Goal: Task Accomplishment & Management: Use online tool/utility

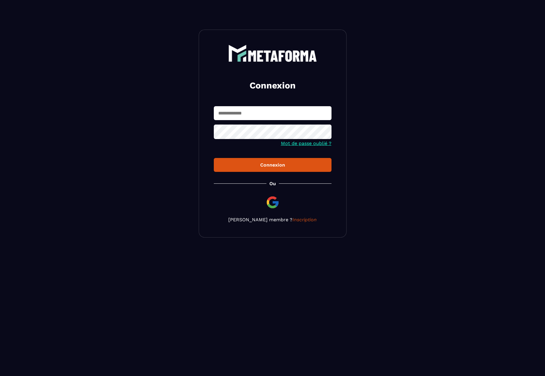
type input "**********"
click at [256, 167] on div "Connexion" at bounding box center [272, 165] width 108 height 6
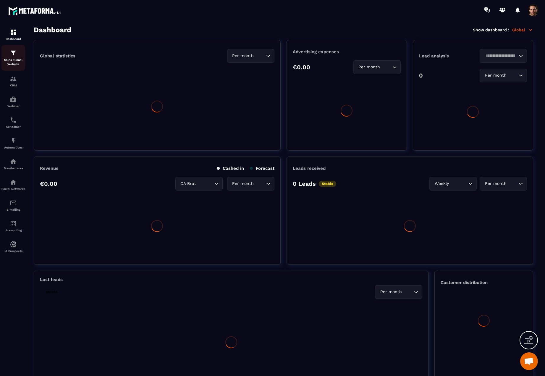
click at [17, 59] on p "Sales Funnel Website" at bounding box center [13, 62] width 24 height 8
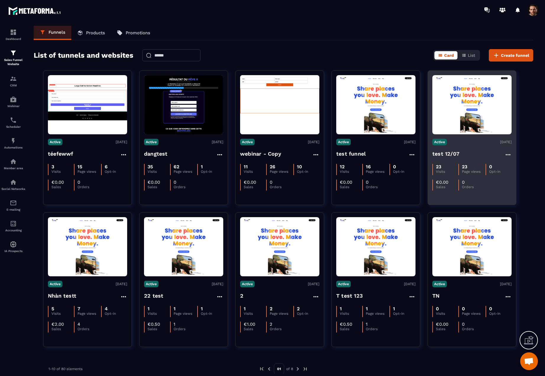
click at [469, 103] on img at bounding box center [471, 105] width 79 height 56
